Goal: Communication & Community: Participate in discussion

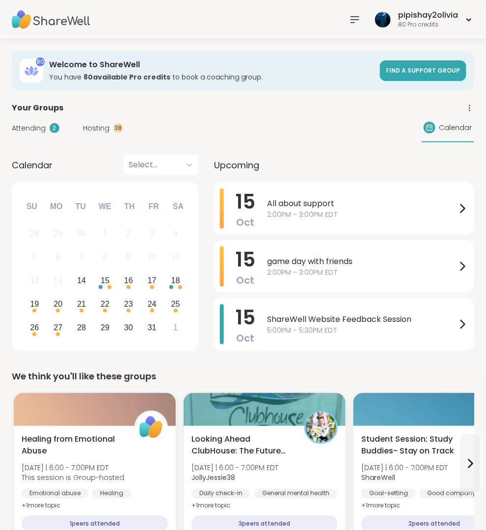
click at [357, 17] on icon at bounding box center [355, 20] width 8 height 6
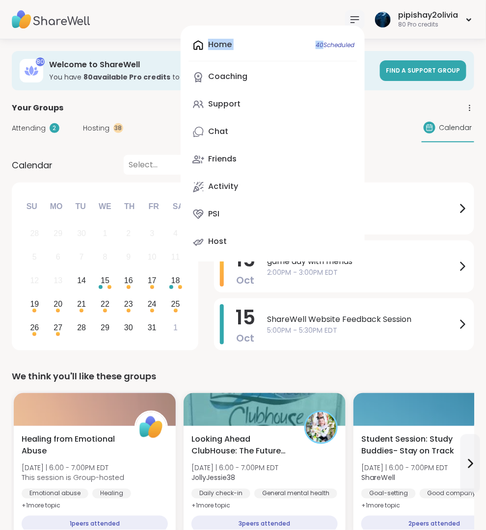
click at [357, 17] on icon at bounding box center [355, 20] width 8 height 6
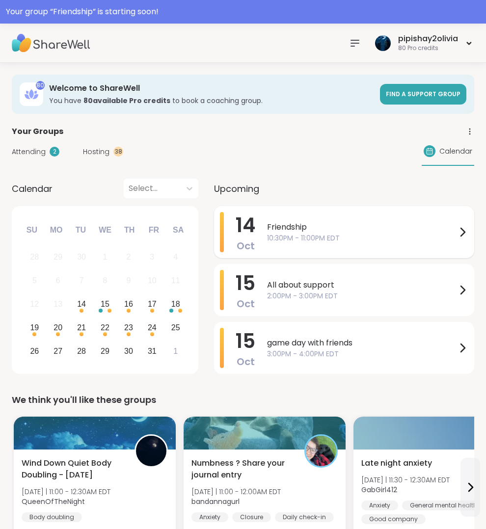
drag, startPoint x: 0, startPoint y: 0, endPoint x: 328, endPoint y: 230, distance: 401.1
click at [328, 230] on span "Friendship" at bounding box center [361, 227] width 189 height 12
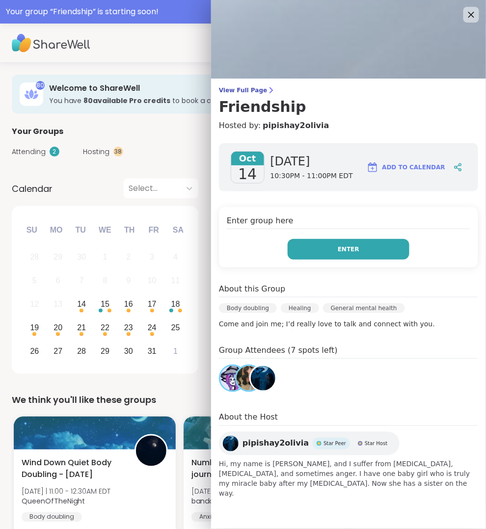
click at [358, 248] on span "Enter" at bounding box center [349, 249] width 22 height 9
click at [345, 250] on span "Enter" at bounding box center [349, 249] width 22 height 9
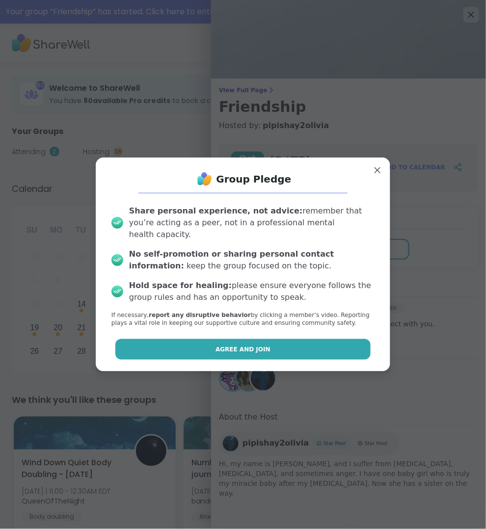
click at [319, 351] on button "Agree and Join" at bounding box center [243, 349] width 256 height 21
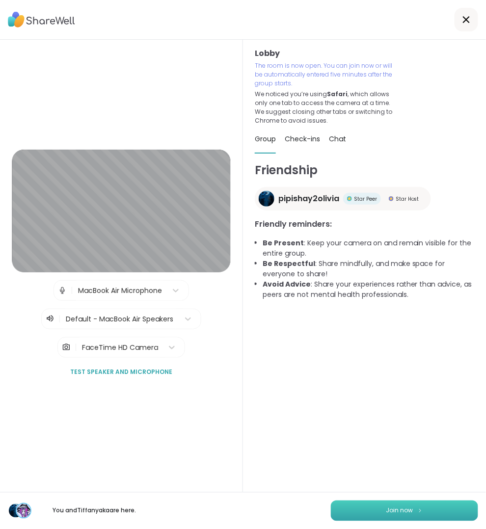
click at [413, 512] on button "Join now" at bounding box center [404, 511] width 147 height 21
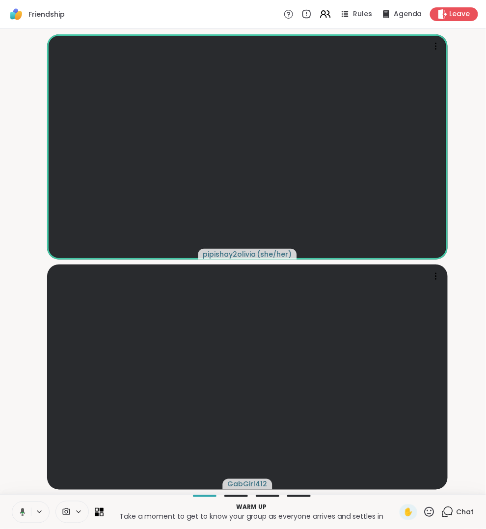
click at [447, 512] on icon at bounding box center [447, 512] width 12 height 12
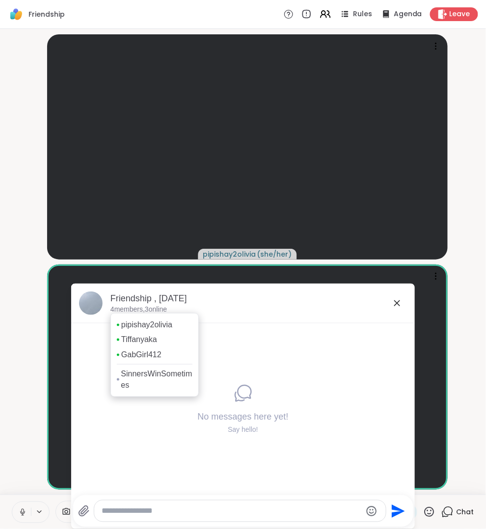
click at [395, 303] on icon at bounding box center [397, 303] width 12 height 12
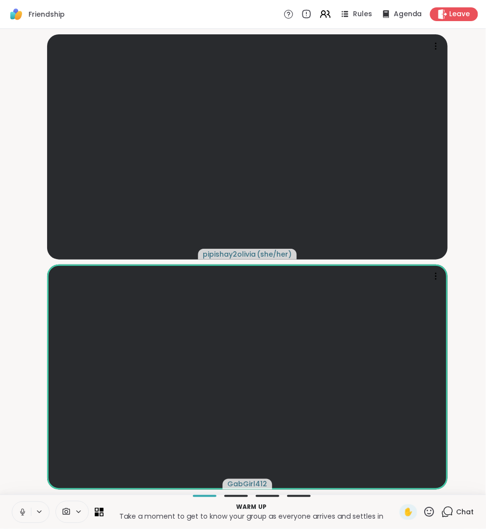
click at [456, 506] on div "Chat" at bounding box center [457, 513] width 33 height 16
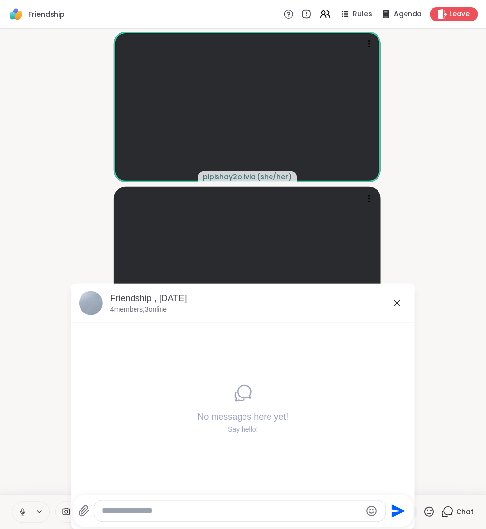
click at [393, 301] on icon at bounding box center [397, 303] width 12 height 12
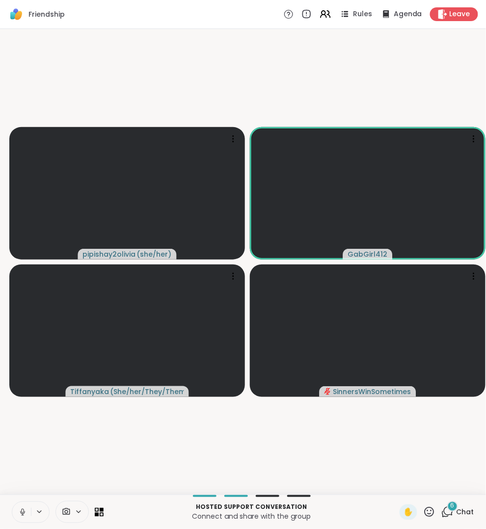
click at [453, 515] on icon at bounding box center [447, 512] width 12 height 12
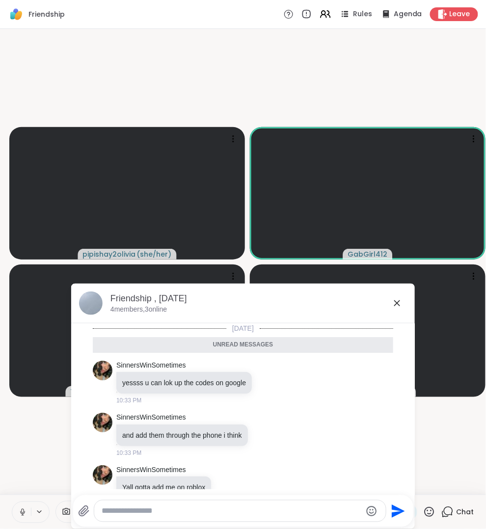
click at [397, 306] on icon at bounding box center [397, 303] width 12 height 12
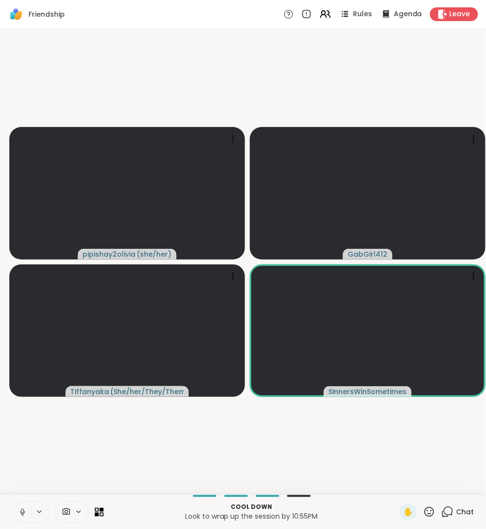
click at [28, 514] on button at bounding box center [21, 512] width 19 height 21
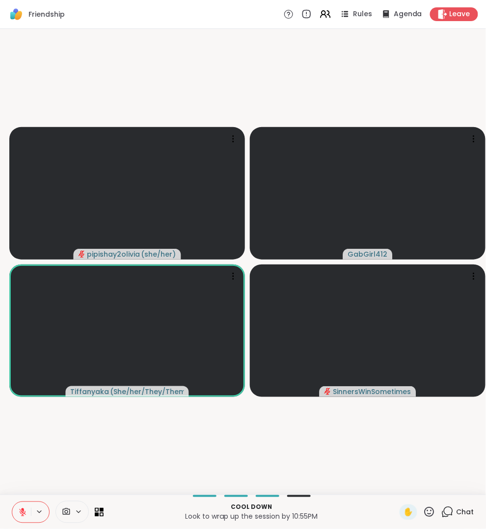
click at [30, 512] on button at bounding box center [21, 512] width 19 height 21
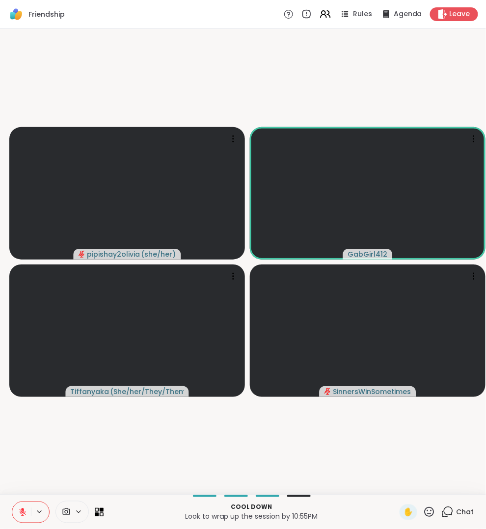
click at [30, 512] on button at bounding box center [21, 512] width 19 height 21
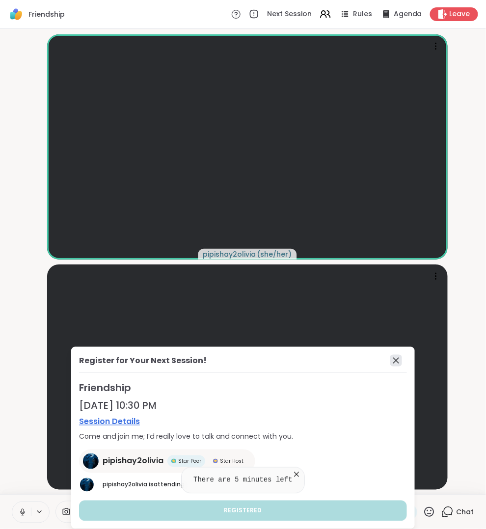
click at [398, 364] on icon at bounding box center [396, 361] width 12 height 12
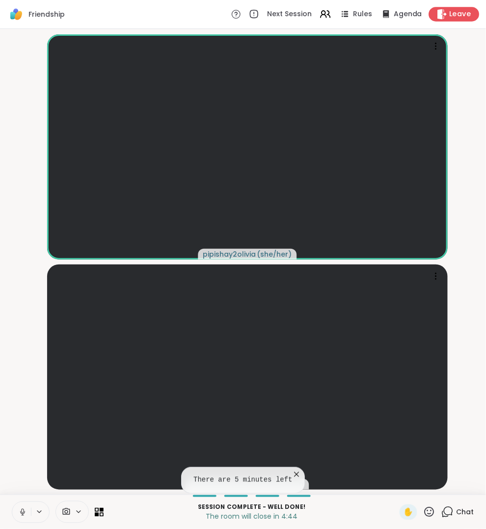
click at [446, 12] on icon at bounding box center [442, 14] width 10 height 10
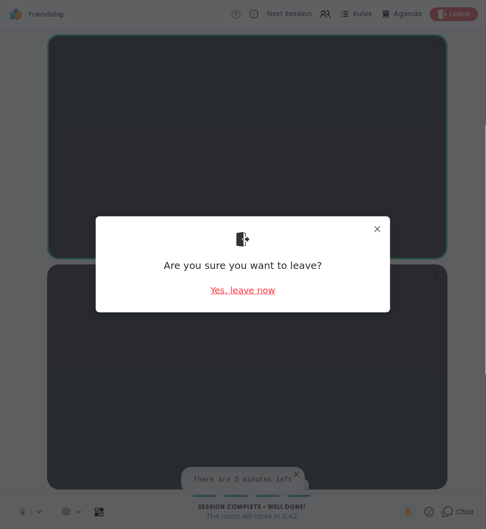
click at [248, 293] on div "Yes, leave now" at bounding box center [243, 290] width 65 height 12
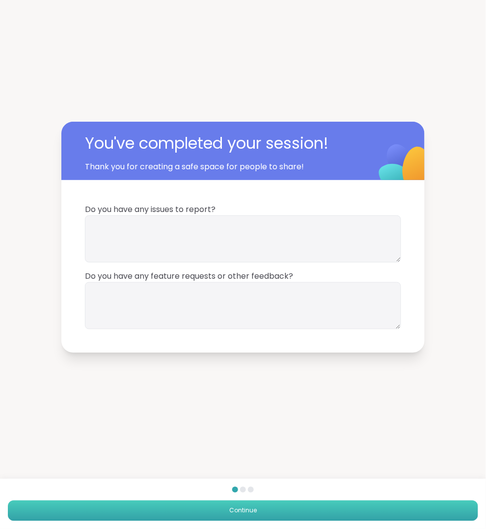
click at [332, 512] on button "Continue" at bounding box center [243, 511] width 470 height 21
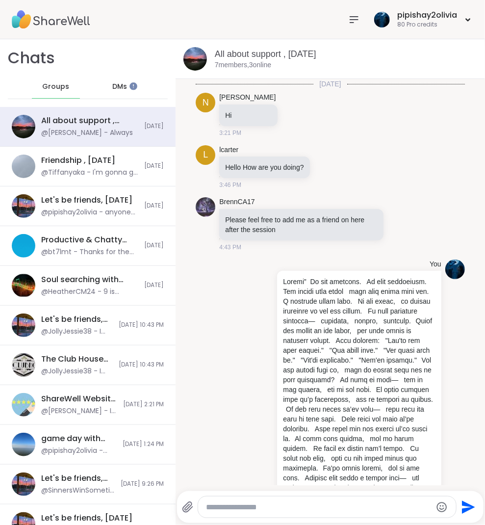
scroll to position [975, 0]
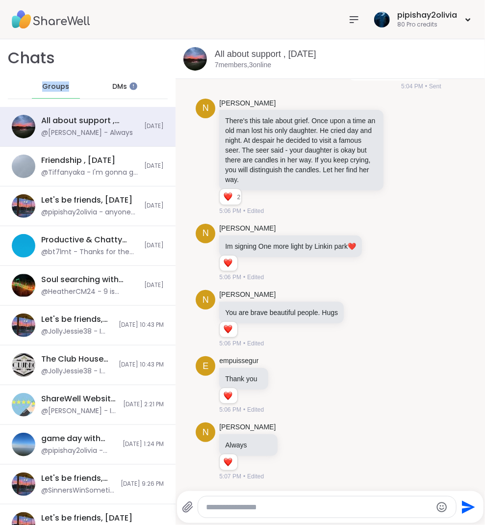
click at [57, 90] on span "Groups" at bounding box center [55, 87] width 27 height 10
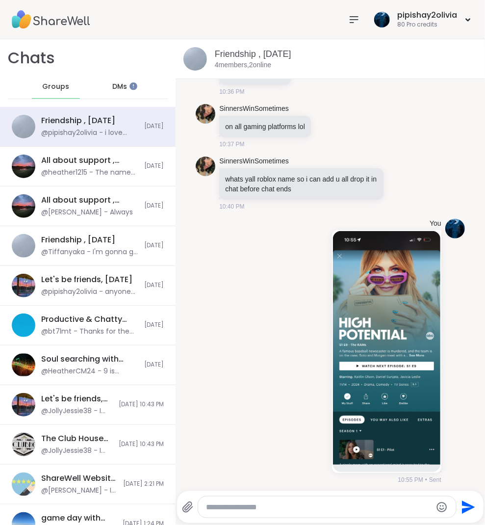
scroll to position [250, 0]
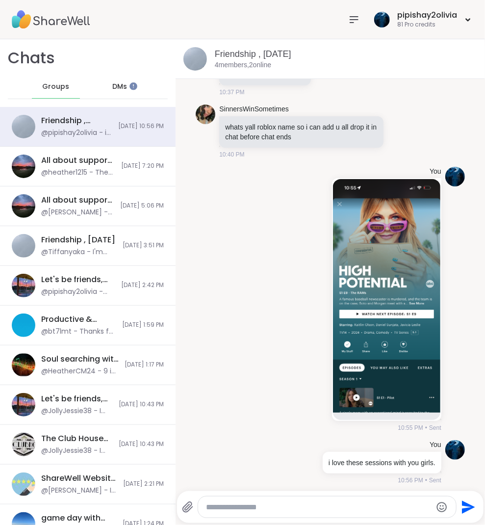
click at [355, 22] on icon at bounding box center [355, 20] width 12 height 12
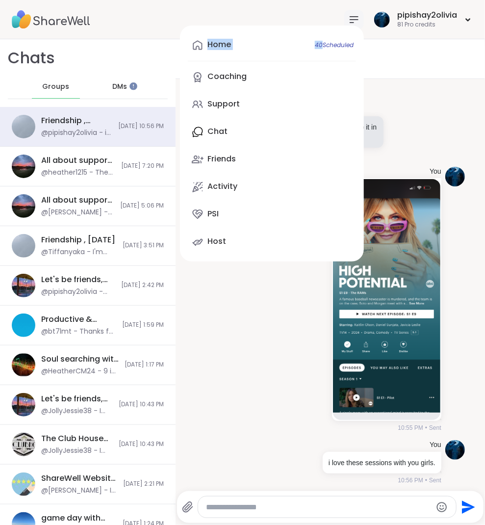
click at [355, 22] on icon at bounding box center [355, 20] width 12 height 12
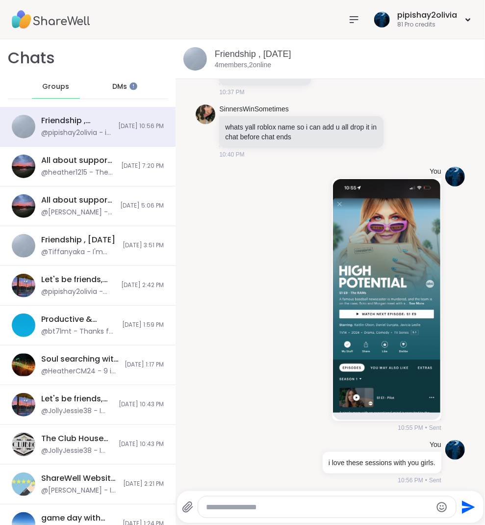
click at [355, 22] on icon at bounding box center [355, 20] width 12 height 12
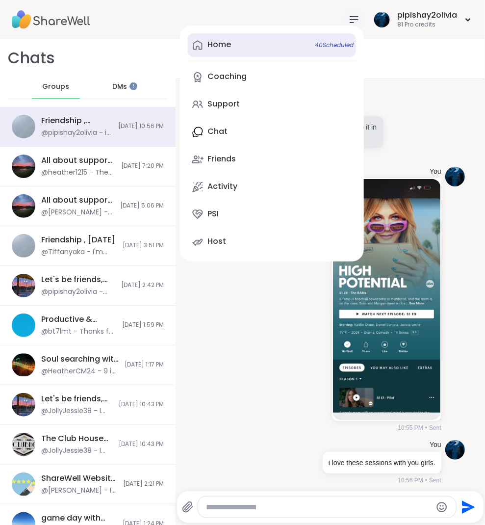
click at [279, 43] on link "Home 40 Scheduled" at bounding box center [272, 45] width 168 height 24
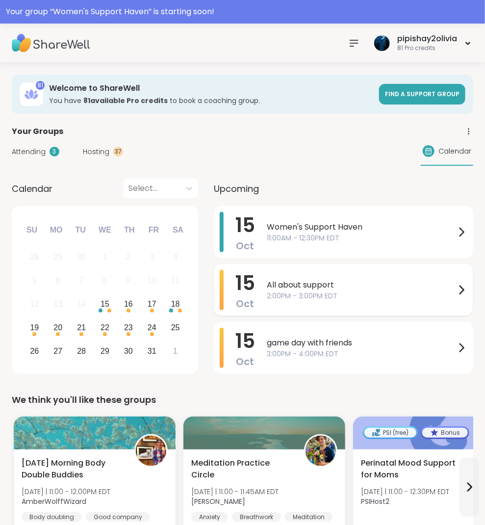
click at [282, 294] on span "2:00PM - 3:00PM EDT" at bounding box center [361, 296] width 189 height 10
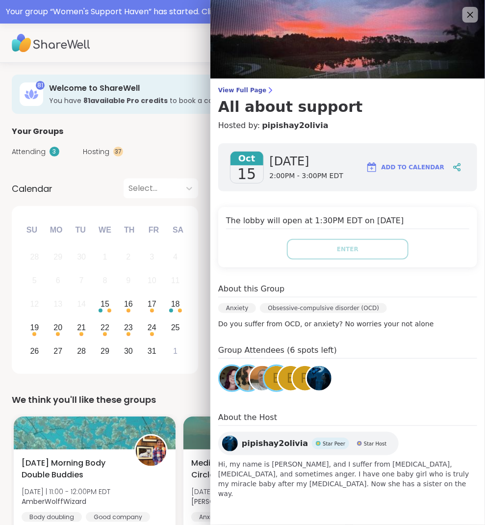
click at [209, 396] on div "We think you'll like these groups" at bounding box center [243, 400] width 462 height 14
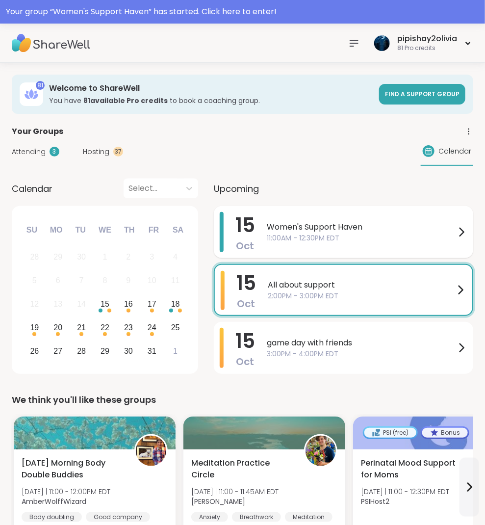
click at [286, 243] on div "Women's Support Haven 11:00AM - 12:30PM EDT" at bounding box center [367, 232] width 201 height 40
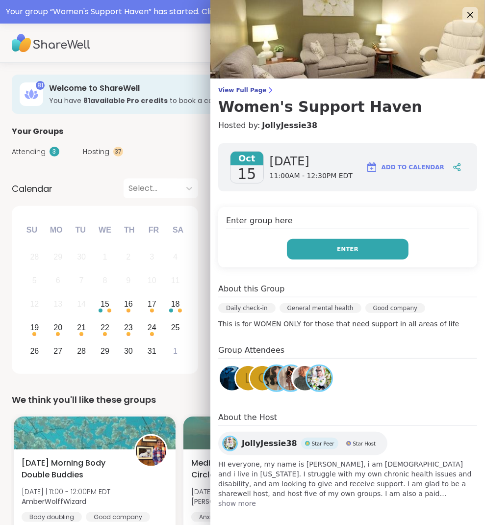
click at [309, 249] on button "Enter" at bounding box center [348, 249] width 122 height 21
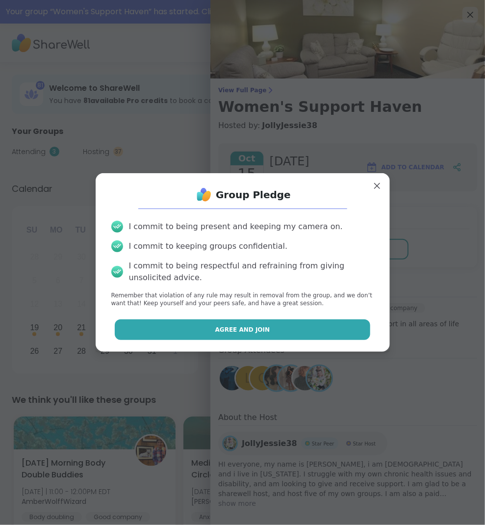
click at [302, 326] on button "Agree and Join" at bounding box center [243, 330] width 256 height 21
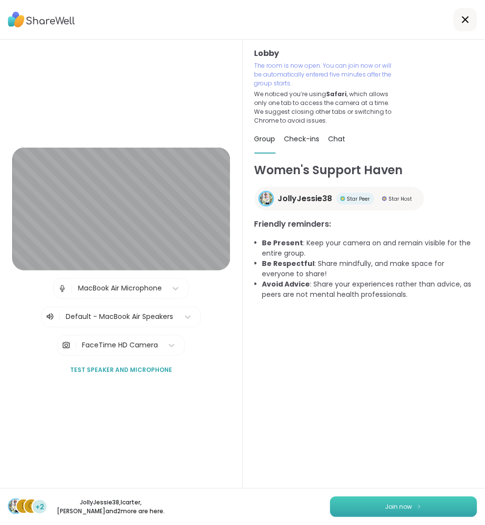
click at [417, 505] on img at bounding box center [420, 506] width 6 height 5
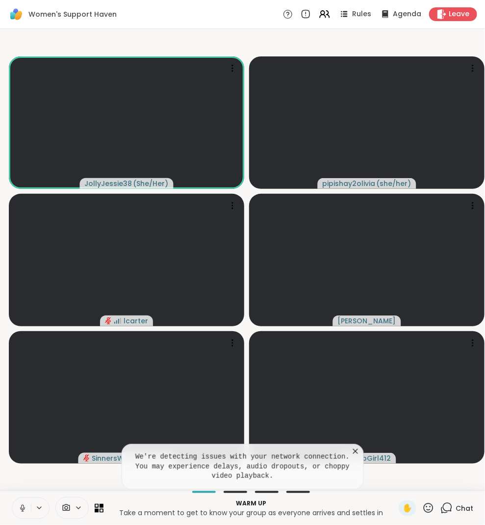
click at [360, 455] on icon at bounding box center [356, 452] width 10 height 10
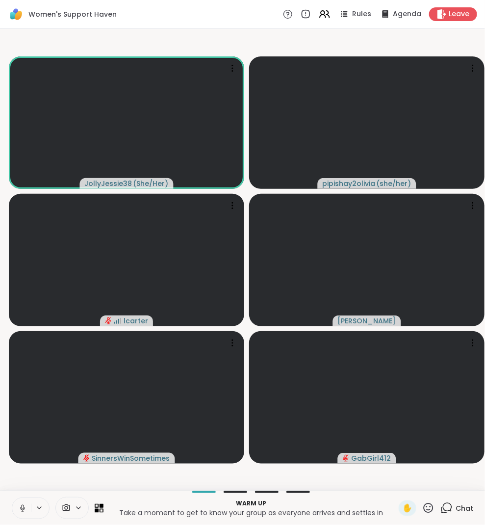
click at [25, 505] on icon at bounding box center [22, 508] width 9 height 9
click at [449, 513] on icon at bounding box center [447, 508] width 12 height 12
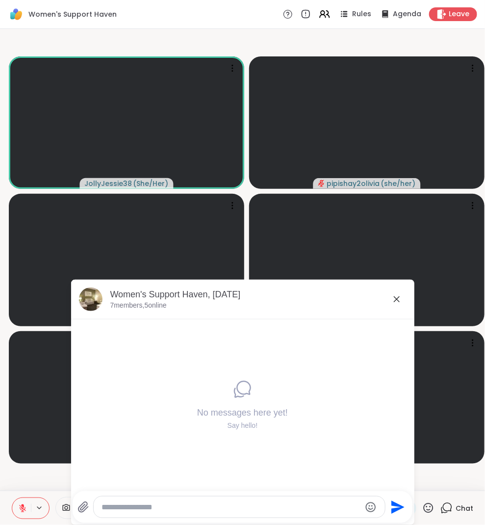
click at [254, 504] on textarea "Type your message" at bounding box center [232, 508] width 260 height 10
type textarea "***"
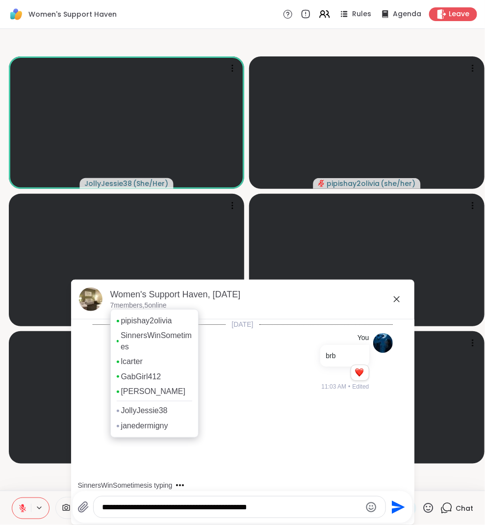
type textarea "**********"
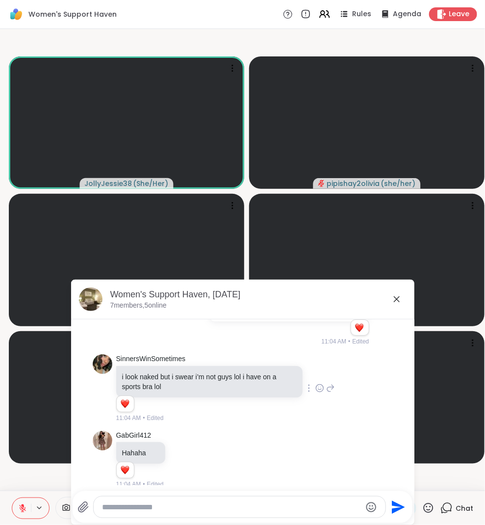
scroll to position [100, 0]
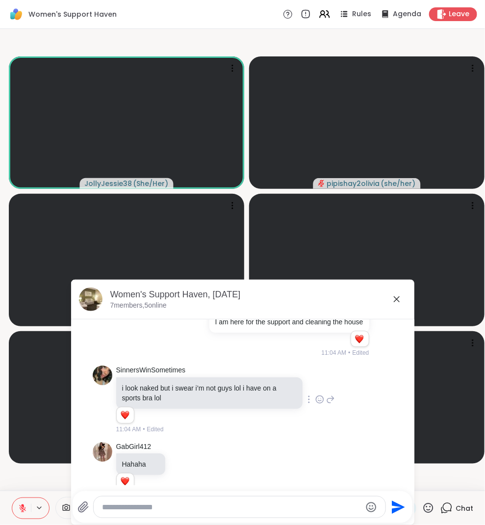
click at [316, 395] on icon at bounding box center [320, 400] width 9 height 10
click at [267, 376] on button "Select Reaction: Joy" at bounding box center [277, 384] width 20 height 20
click at [310, 388] on div "SinnersWinSometimes i look naked but i swear i’m not guys lol i have on a sport…" at bounding box center [225, 400] width 219 height 68
click at [316, 398] on icon at bounding box center [320, 400] width 9 height 10
click at [316, 385] on div "Select Reaction: Heart" at bounding box center [320, 383] width 9 height 9
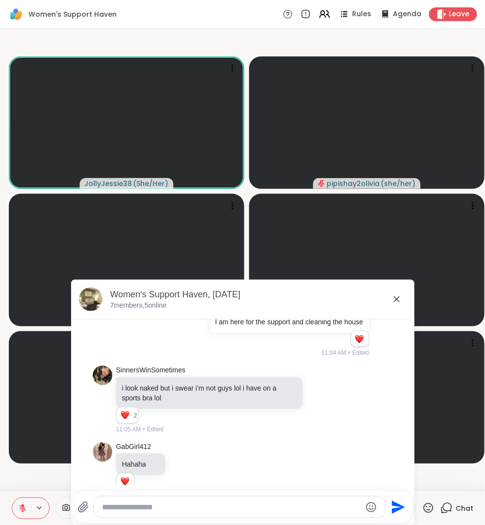
click at [401, 300] on icon at bounding box center [397, 300] width 12 height 12
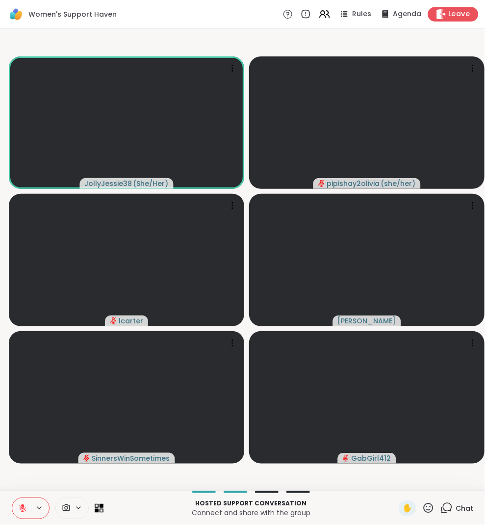
click at [456, 8] on div "Leave" at bounding box center [454, 14] width 51 height 14
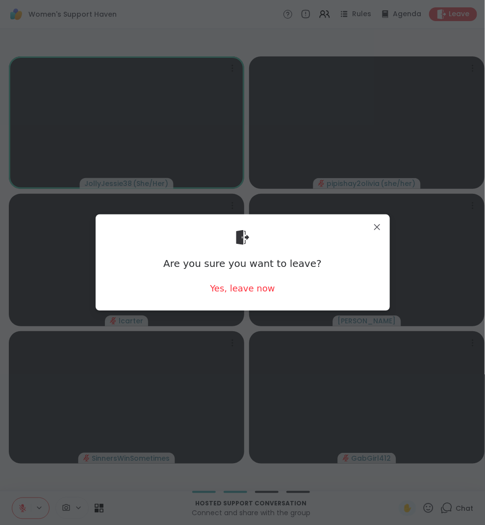
click at [274, 286] on div "Are you sure you want to leave? Yes, leave now" at bounding box center [243, 262] width 279 height 80
click at [260, 289] on div "Yes, leave now" at bounding box center [242, 288] width 65 height 12
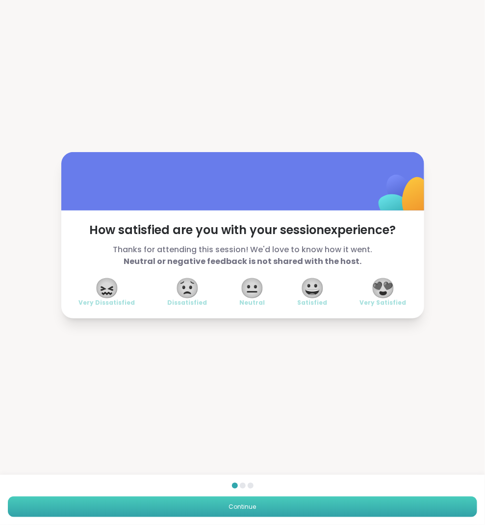
click at [349, 507] on button "Continue" at bounding box center [243, 507] width 470 height 21
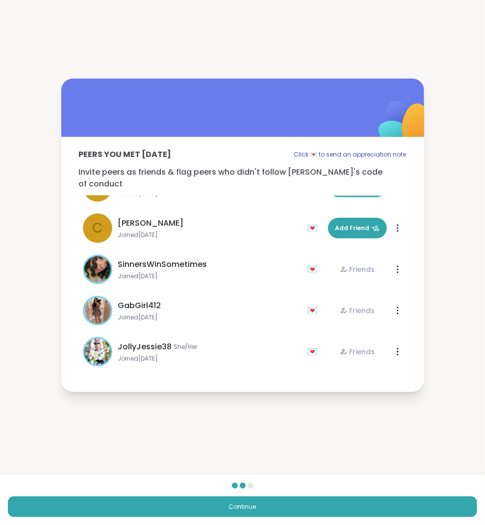
scroll to position [29, 0]
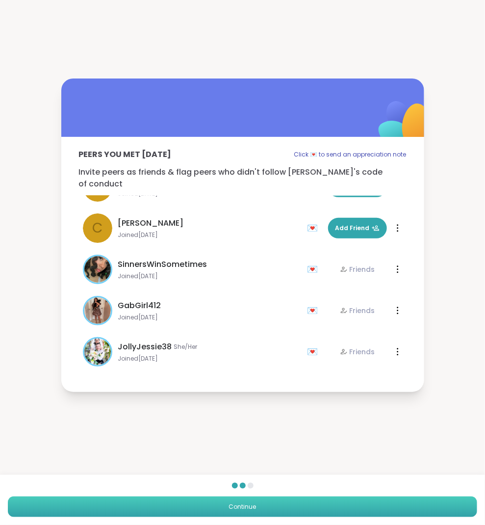
click at [325, 501] on button "Continue" at bounding box center [243, 507] width 470 height 21
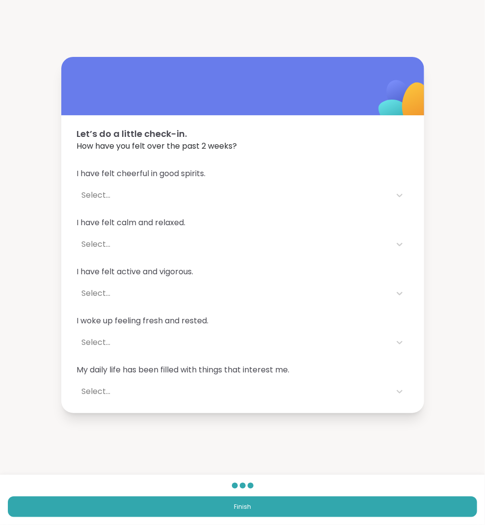
click at [329, 490] on div "Finish" at bounding box center [242, 500] width 485 height 50
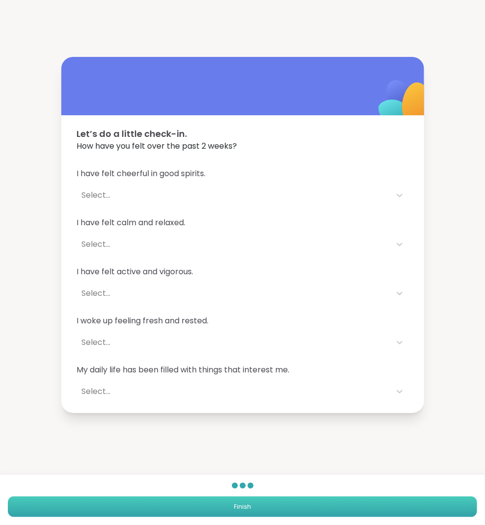
click at [330, 498] on button "Finish" at bounding box center [243, 507] width 470 height 21
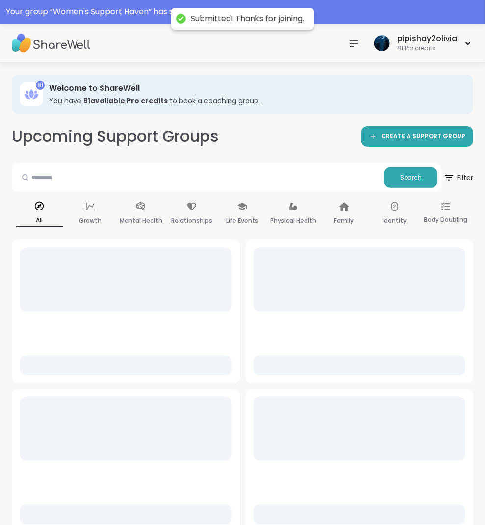
click at [364, 41] on nav at bounding box center [355, 43] width 20 height 20
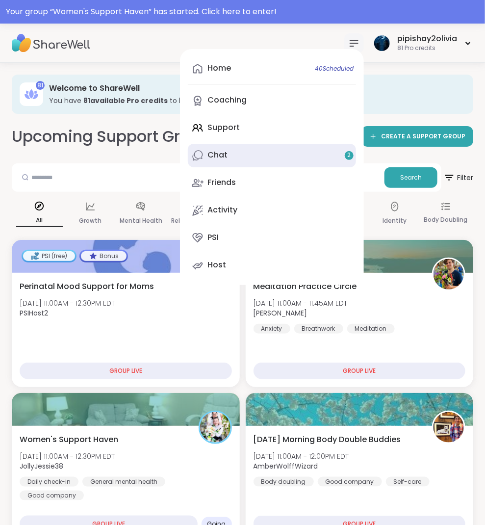
click at [296, 154] on link "Chat 2" at bounding box center [272, 156] width 168 height 24
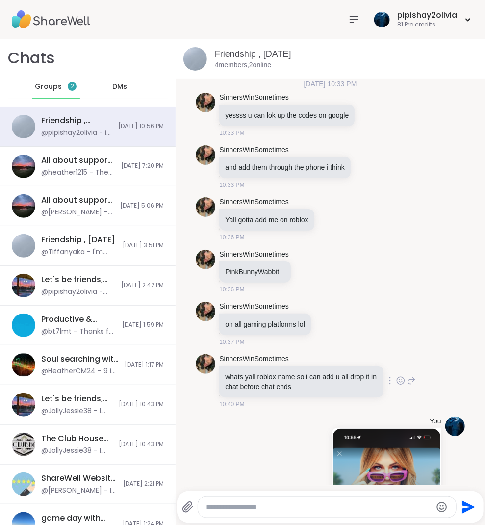
scroll to position [250, 0]
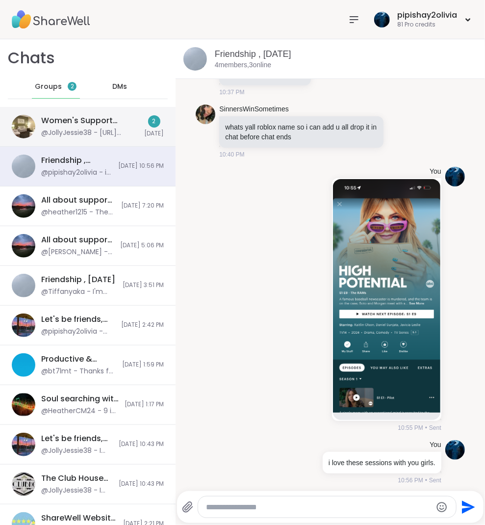
click at [113, 129] on div "@JollyJessie38 - [URL][DOMAIN_NAME]" at bounding box center [89, 133] width 97 height 10
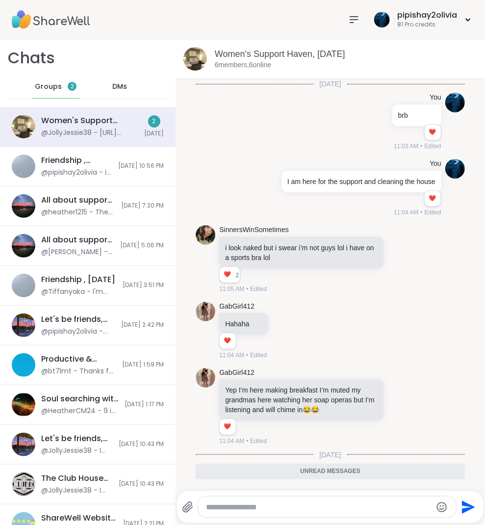
scroll to position [486, 0]
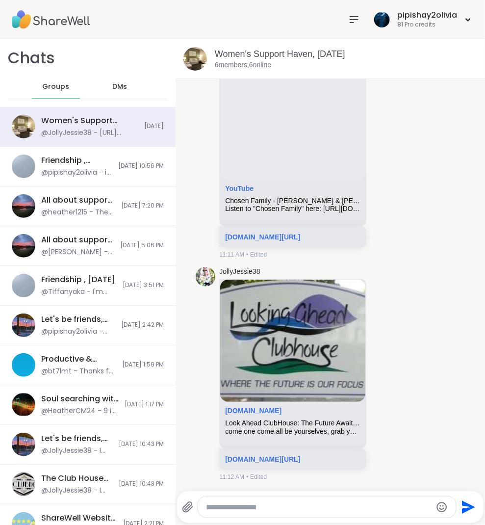
click at [254, 503] on textarea "Type your message" at bounding box center [319, 508] width 226 height 10
type textarea "**********"
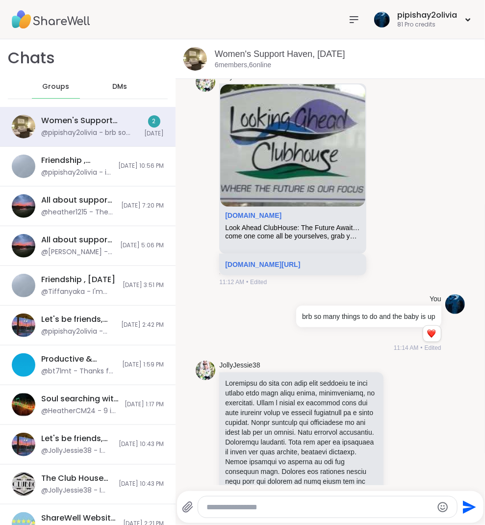
scroll to position [578, 0]
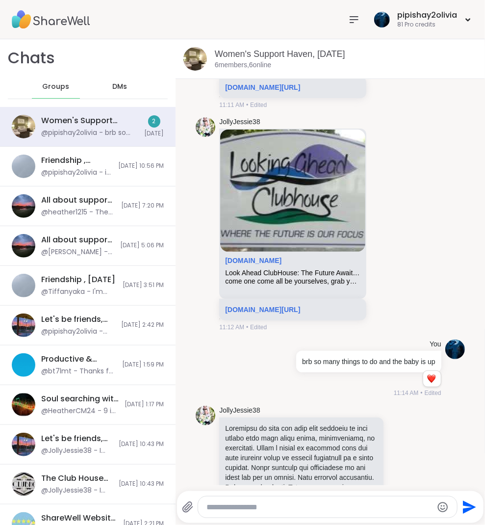
click at [357, 21] on icon at bounding box center [355, 20] width 12 height 12
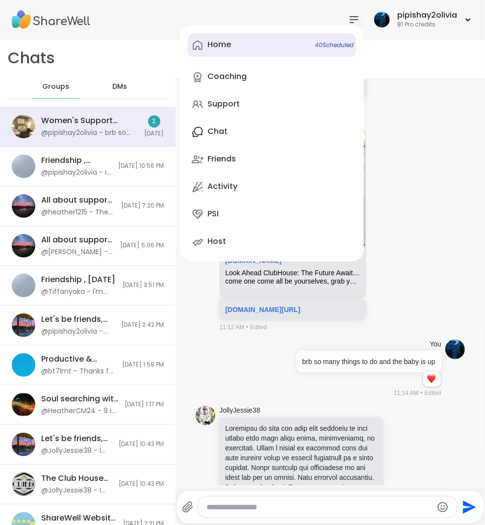
click at [251, 47] on link "Home 40 Scheduled" at bounding box center [272, 45] width 168 height 24
